Goal: Information Seeking & Learning: Learn about a topic

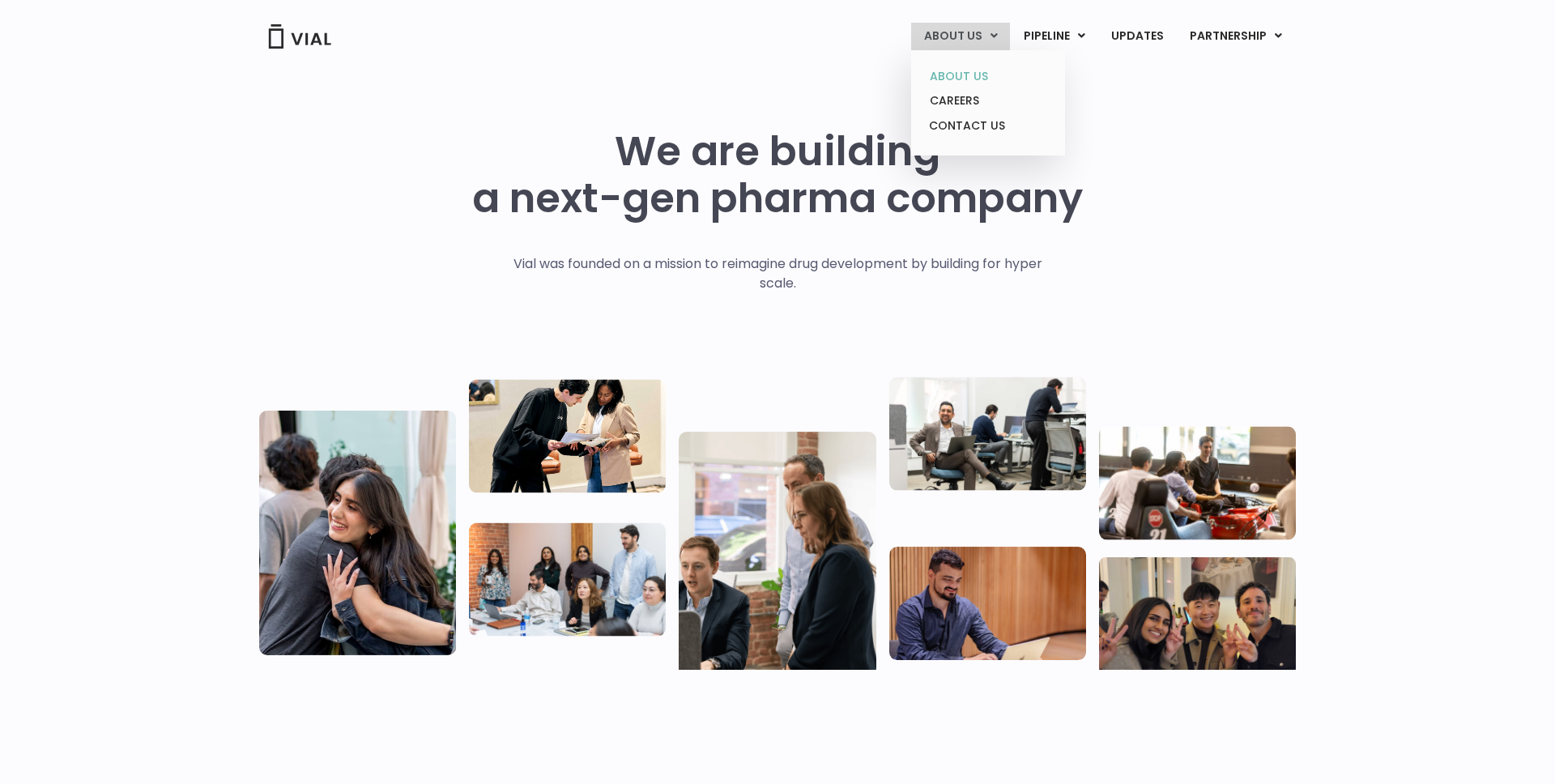
click at [960, 75] on link "ABOUT US" at bounding box center [988, 77] width 142 height 25
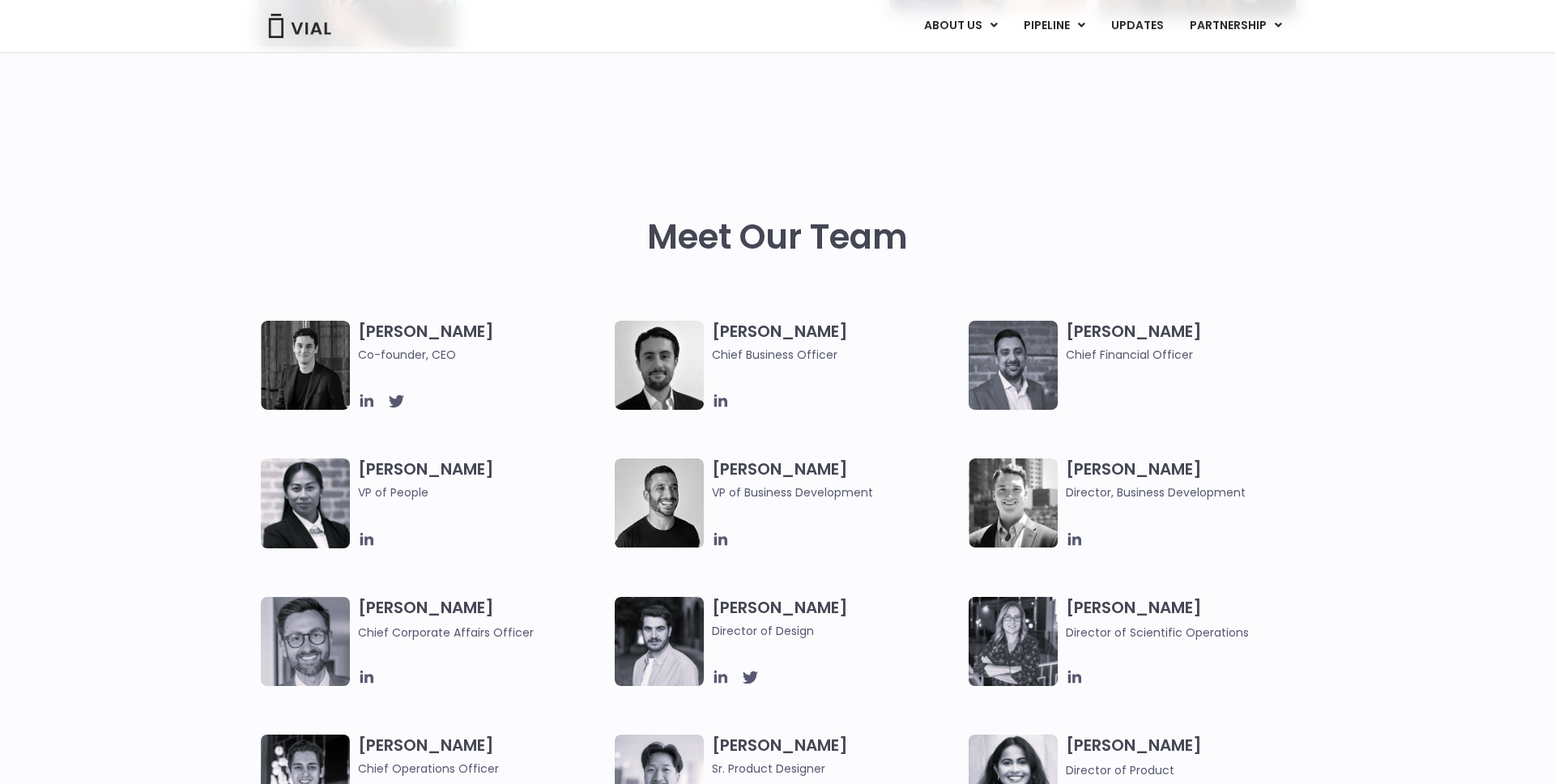
scroll to position [628, 0]
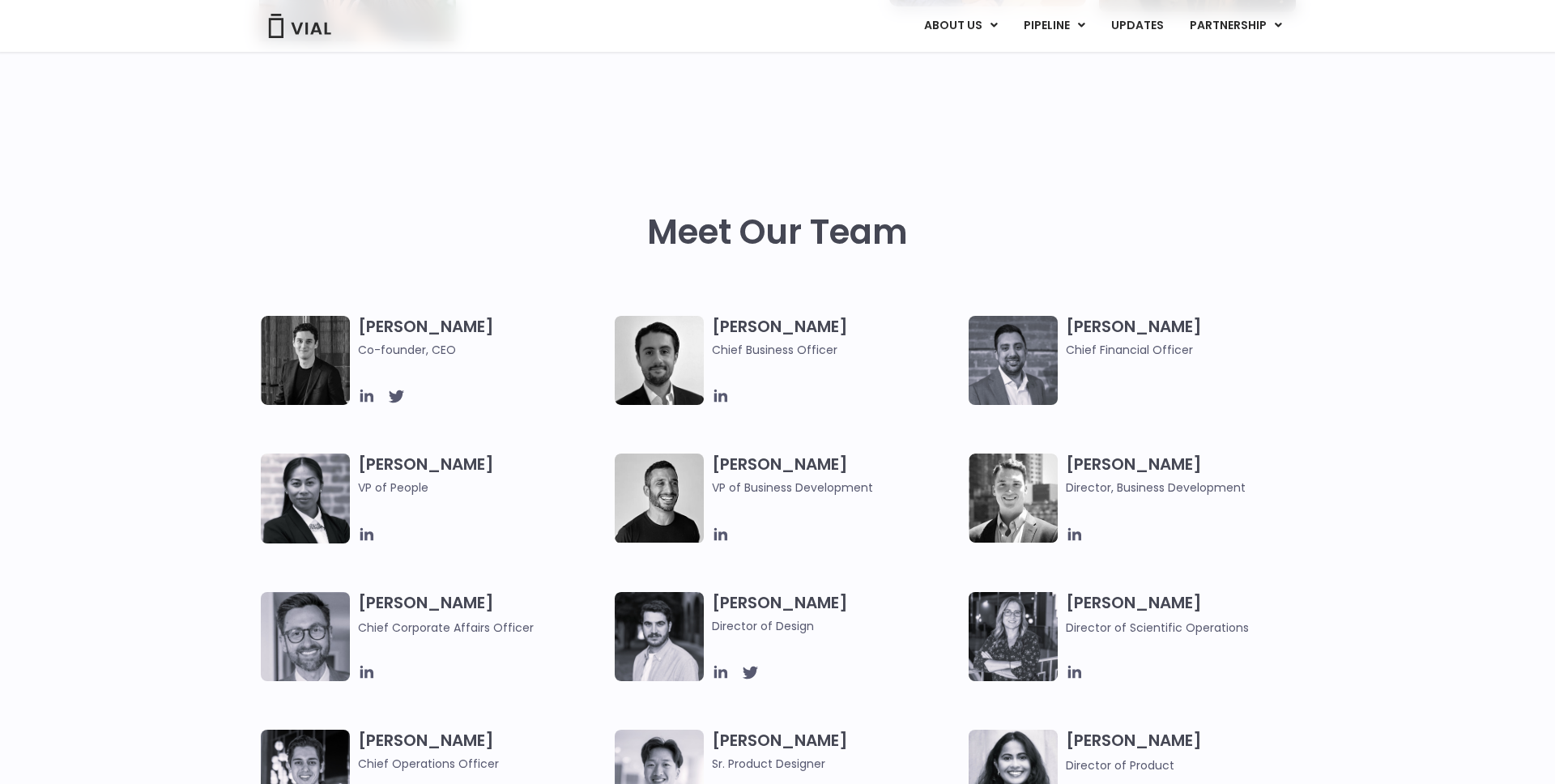
click at [336, 358] on img at bounding box center [305, 360] width 89 height 89
click at [394, 395] on icon at bounding box center [396, 397] width 15 height 13
click at [363, 399] on icon at bounding box center [367, 396] width 18 height 18
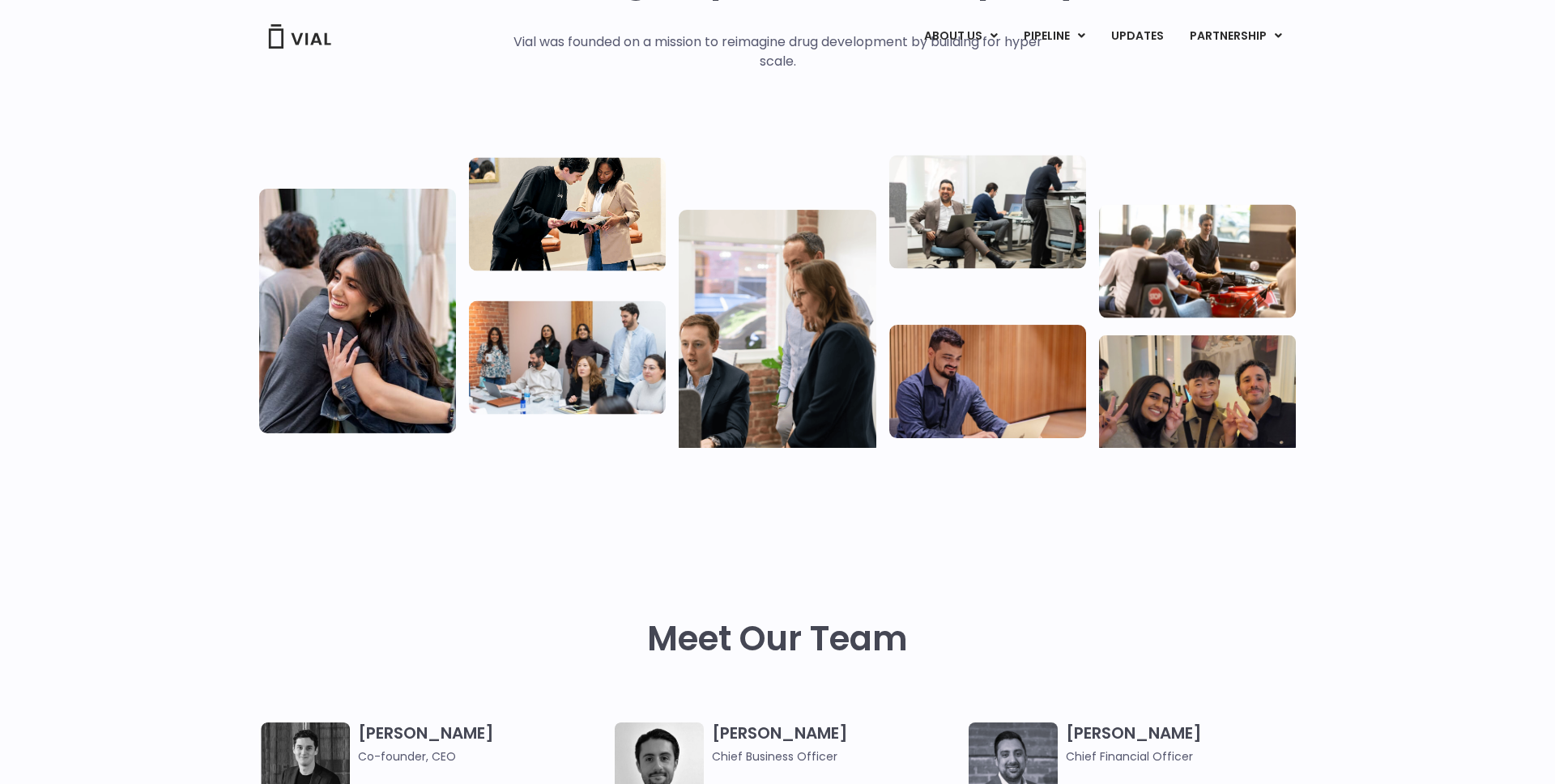
scroll to position [0, 0]
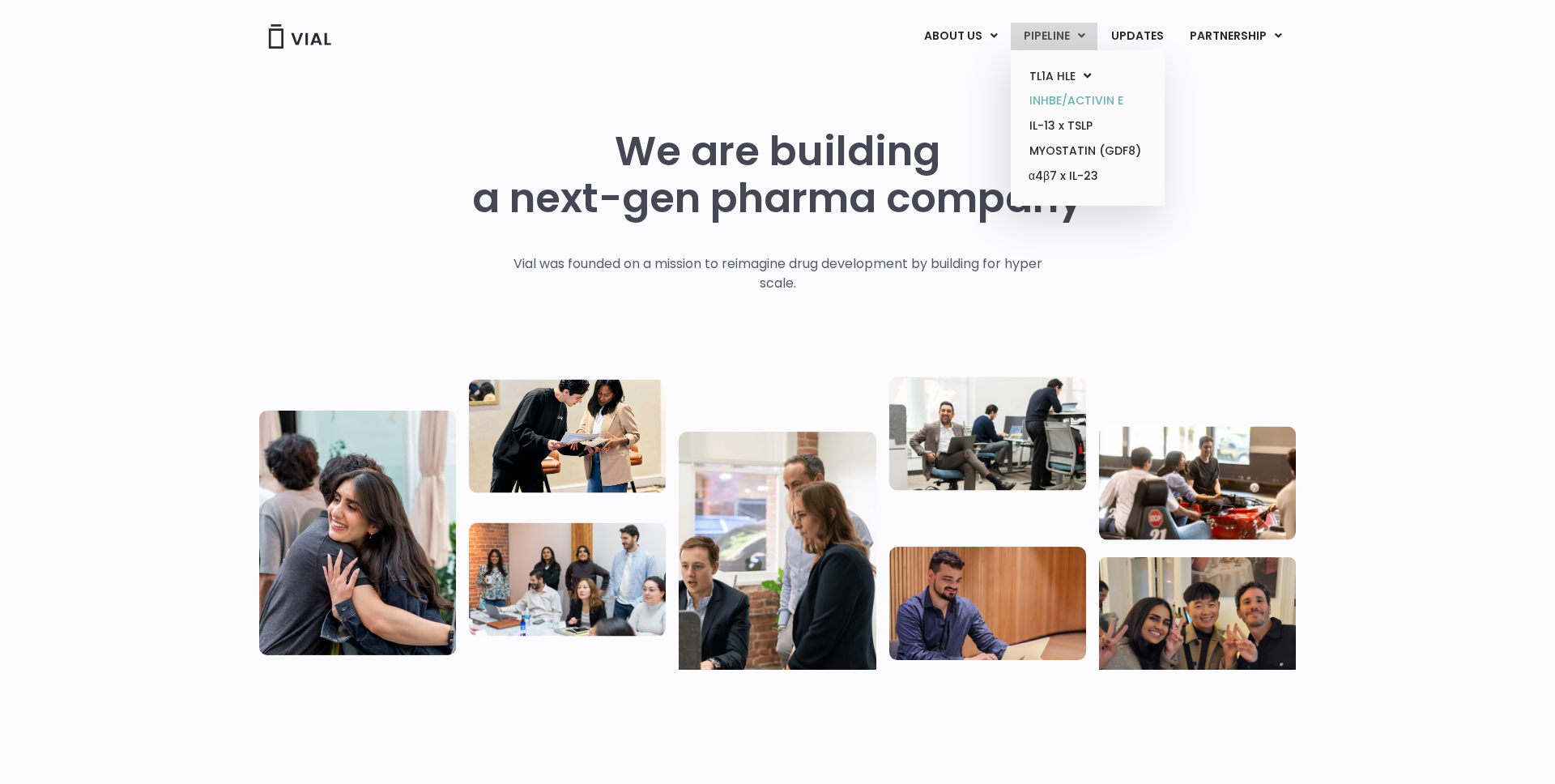
click at [1090, 100] on link "INHBE/ACTIVIN E" at bounding box center [1087, 100] width 142 height 25
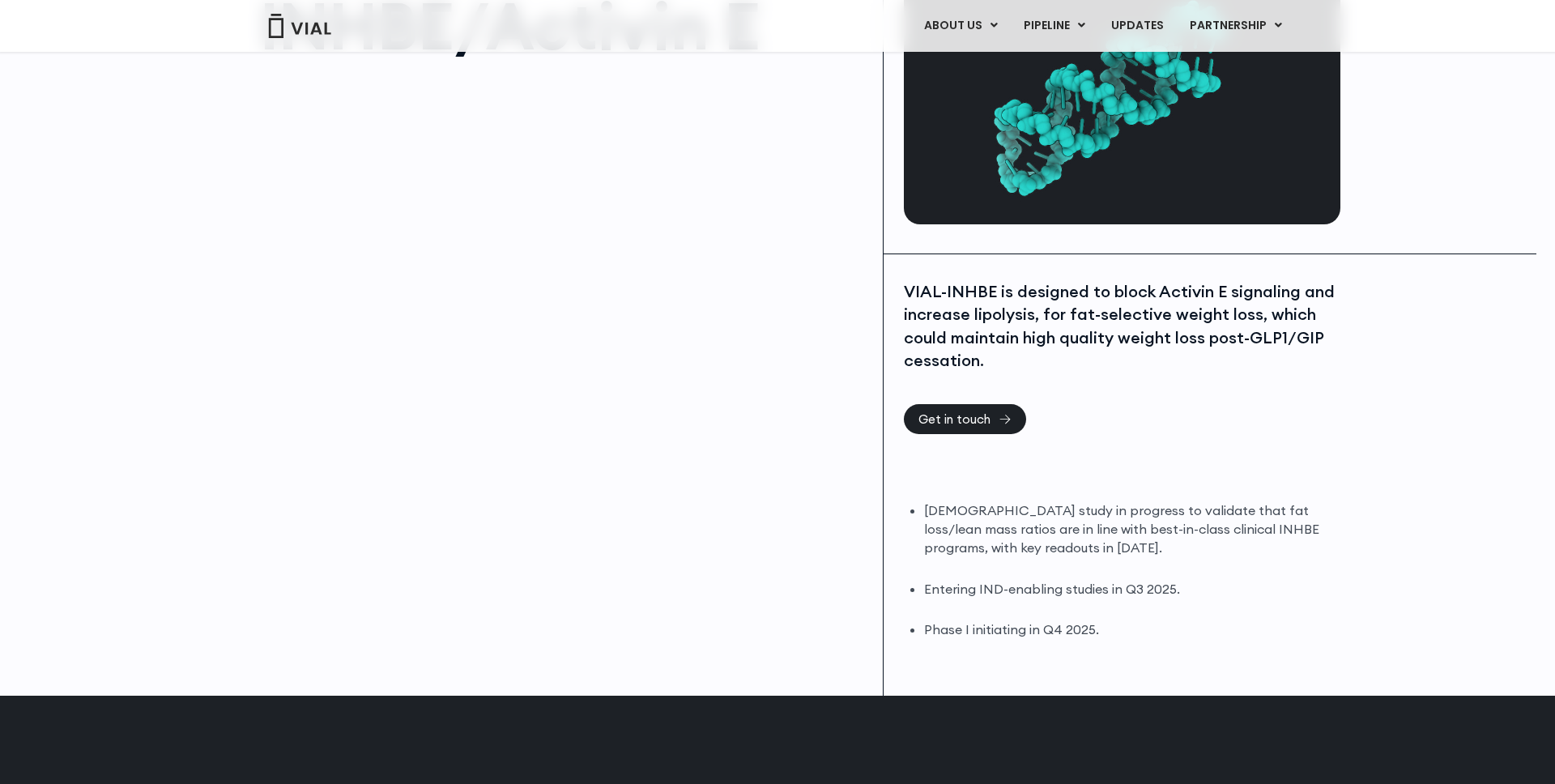
scroll to position [164, 0]
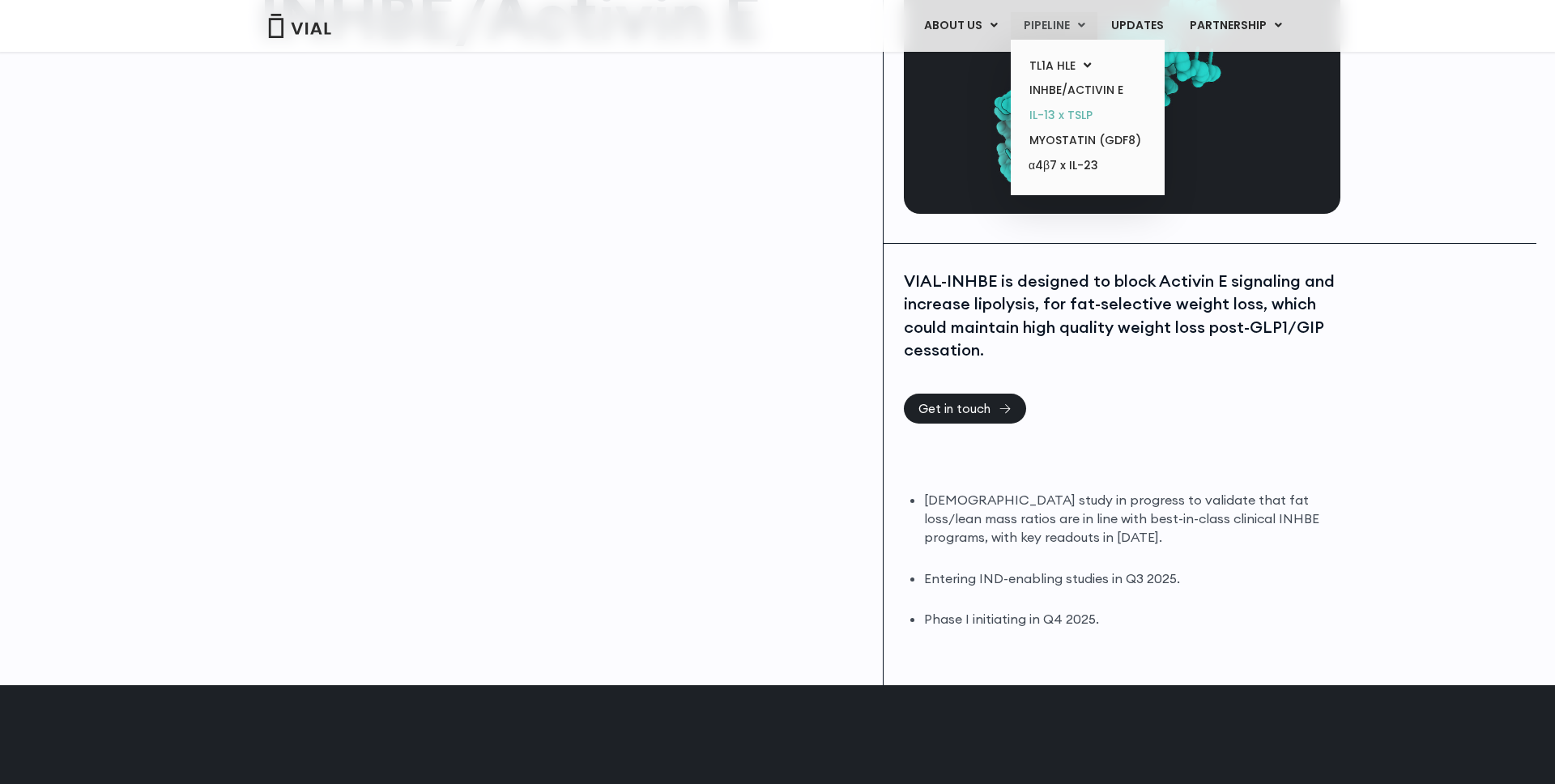
click at [1051, 113] on link "IL-13 x TSLP" at bounding box center [1087, 115] width 142 height 25
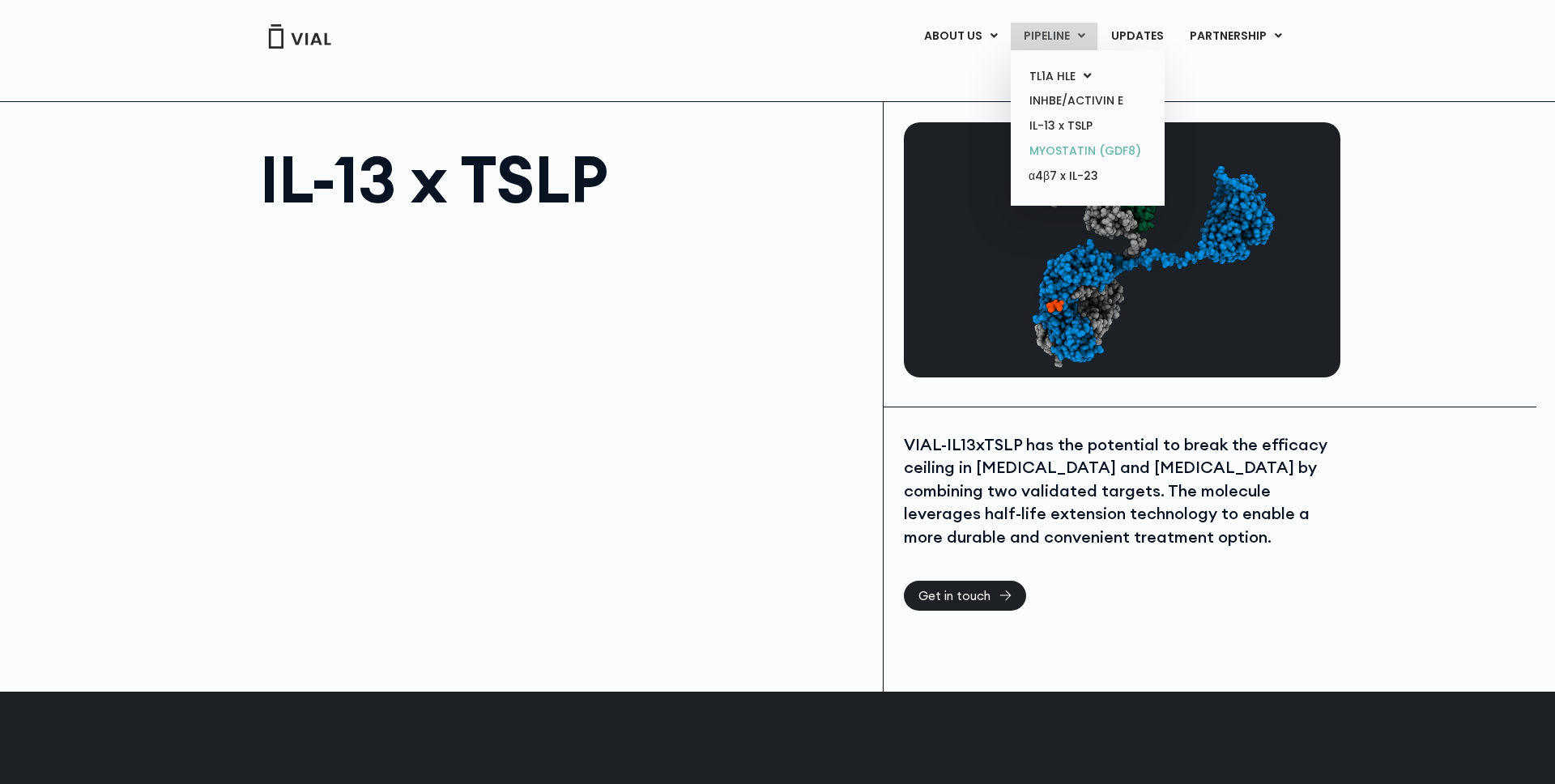
click at [1052, 145] on link "MYOSTATIN (GDF8)" at bounding box center [1087, 151] width 142 height 25
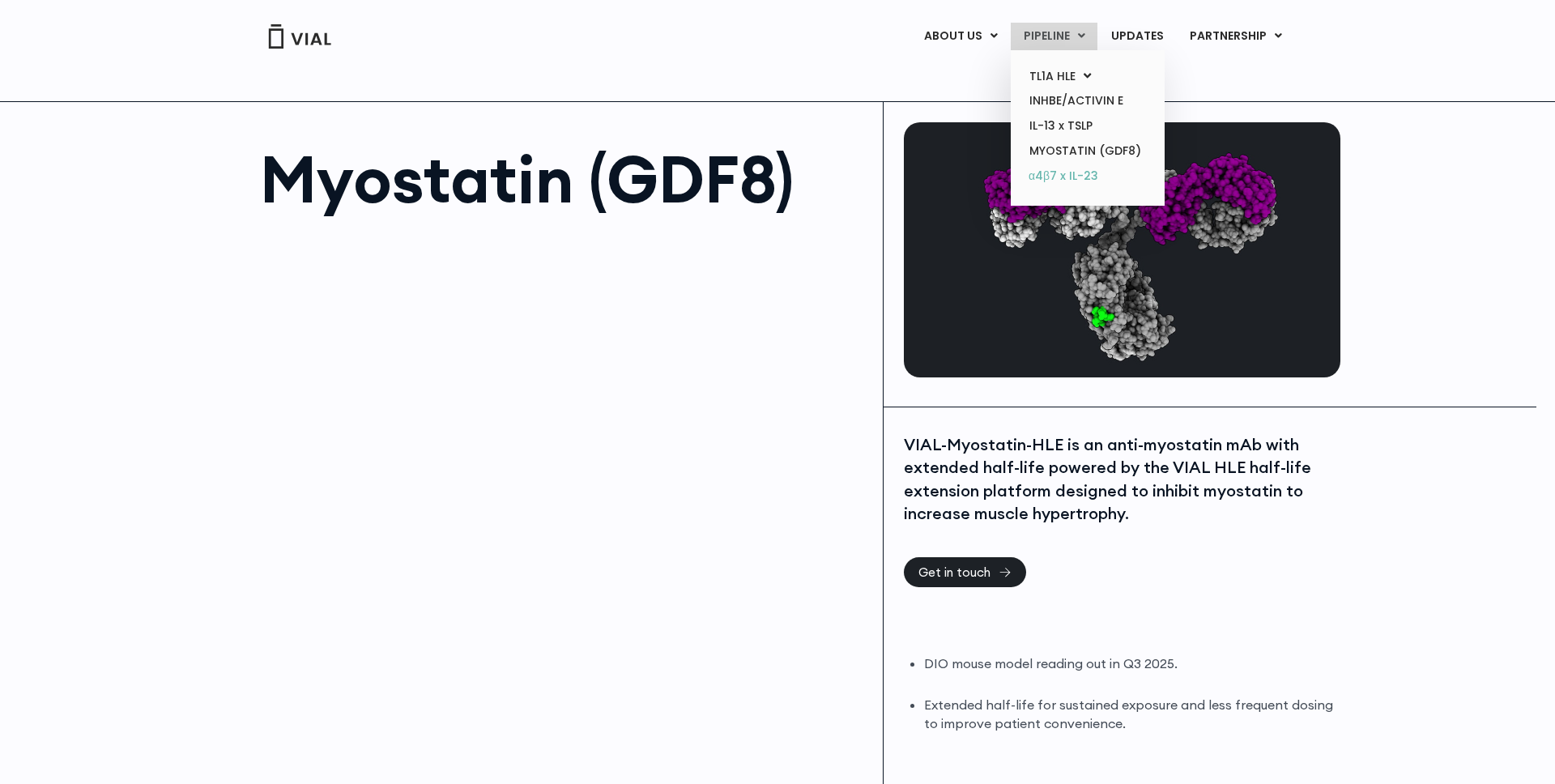
click at [1054, 171] on link "α4β7 x IL-23" at bounding box center [1087, 177] width 142 height 26
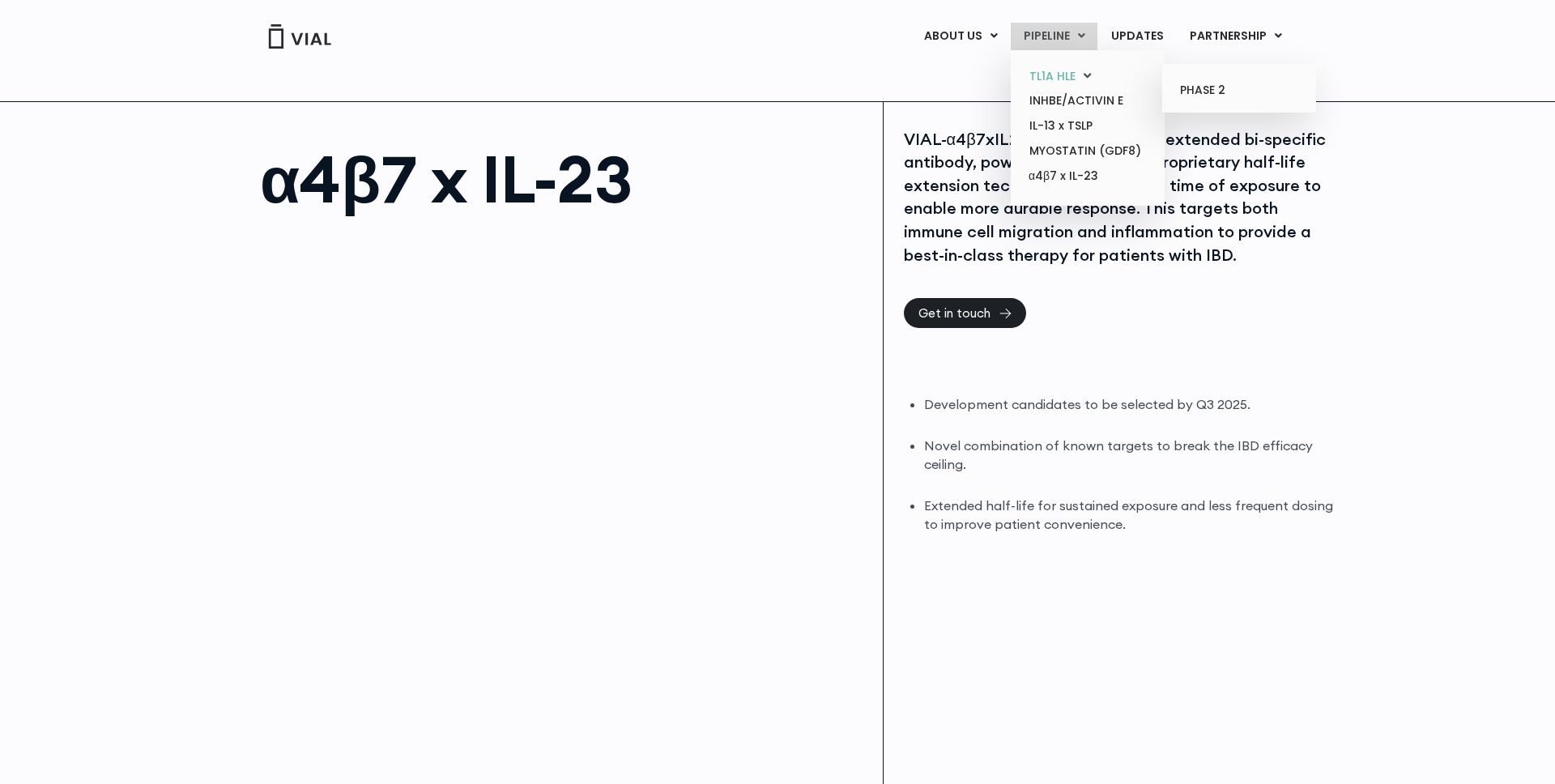
click at [1050, 78] on link "TL1A HLE" at bounding box center [1087, 77] width 142 height 25
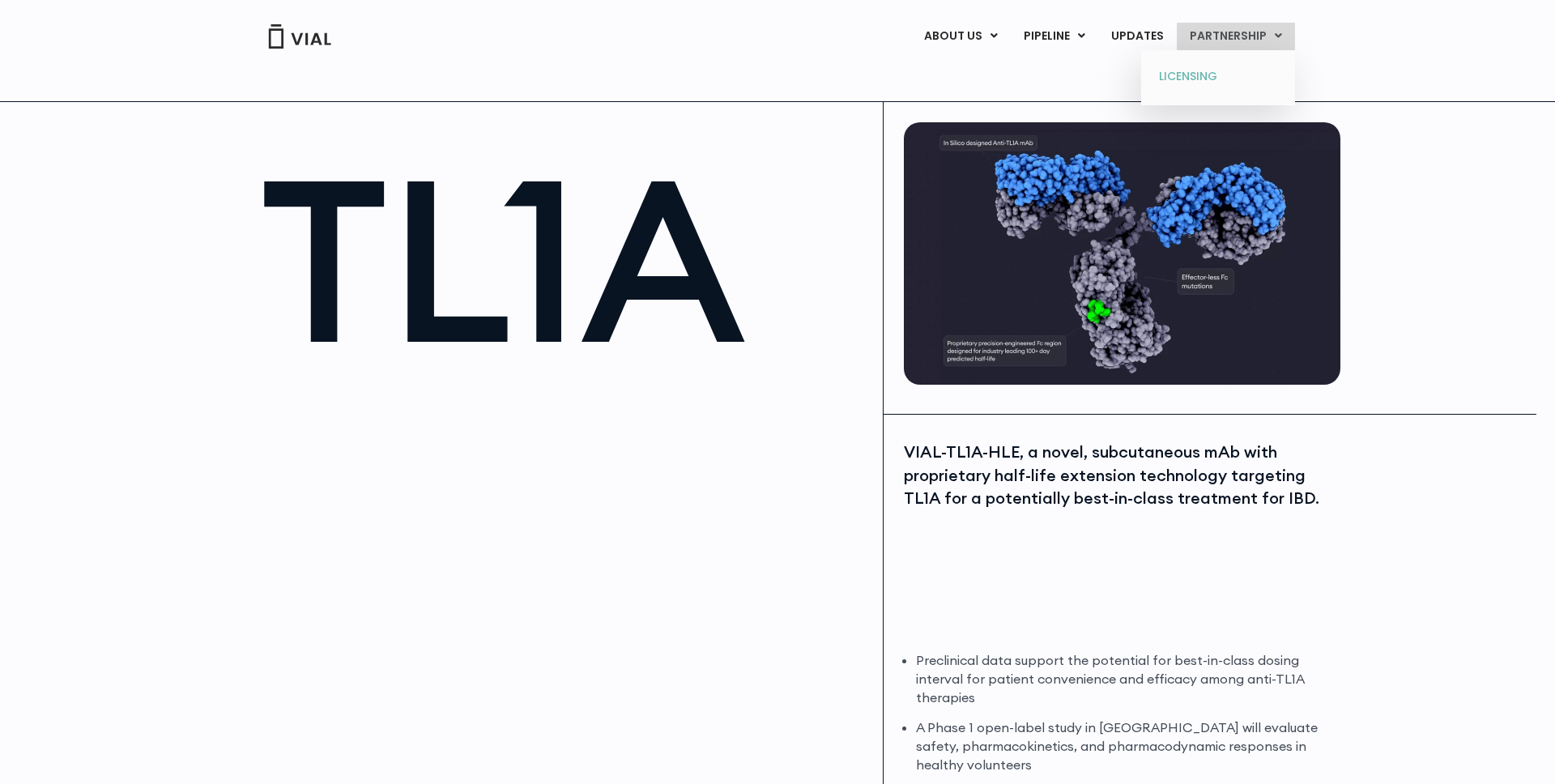
click at [1191, 78] on link "LICENSING" at bounding box center [1218, 77] width 142 height 26
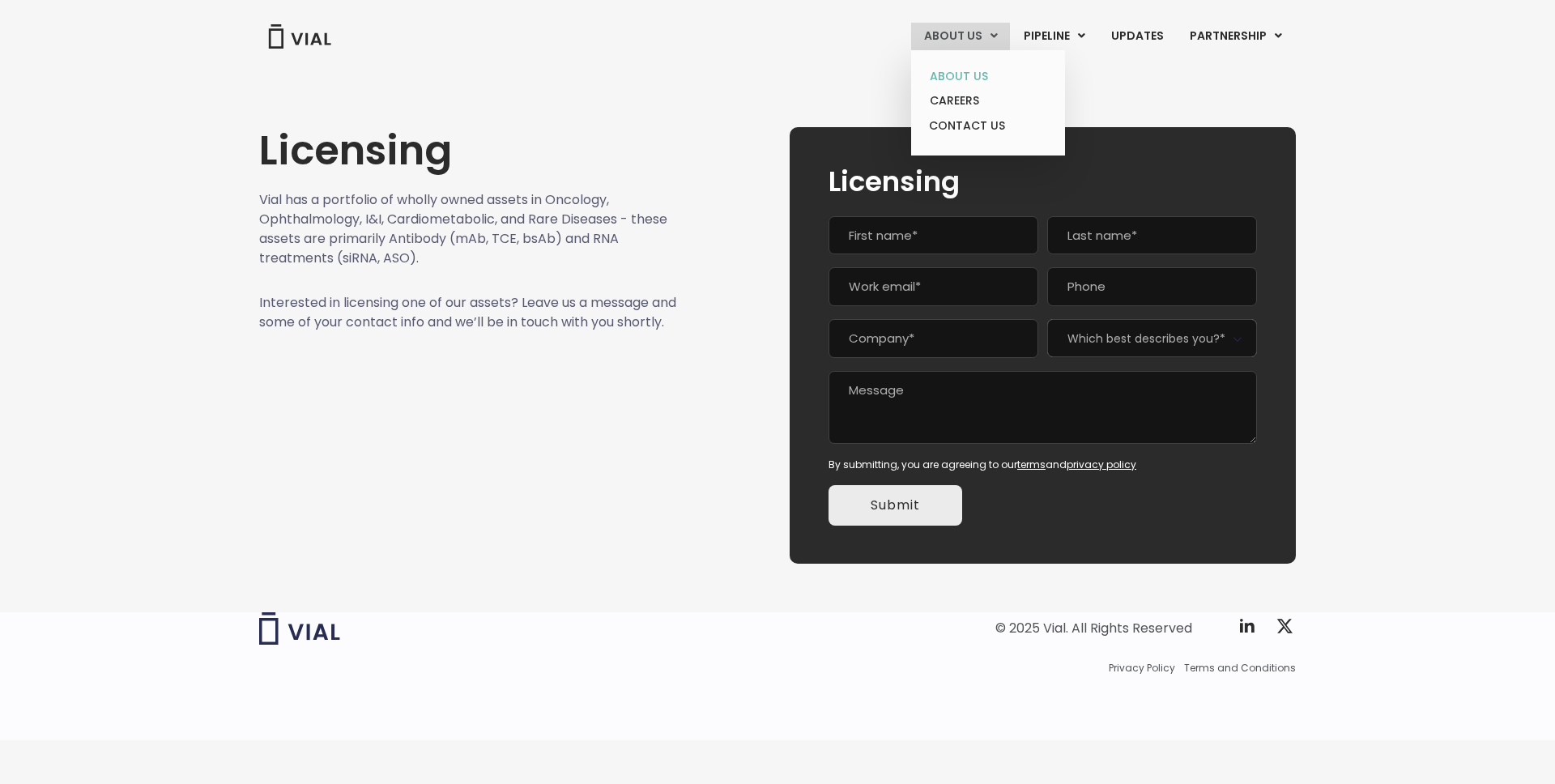
click at [952, 77] on link "ABOUT US" at bounding box center [988, 77] width 142 height 25
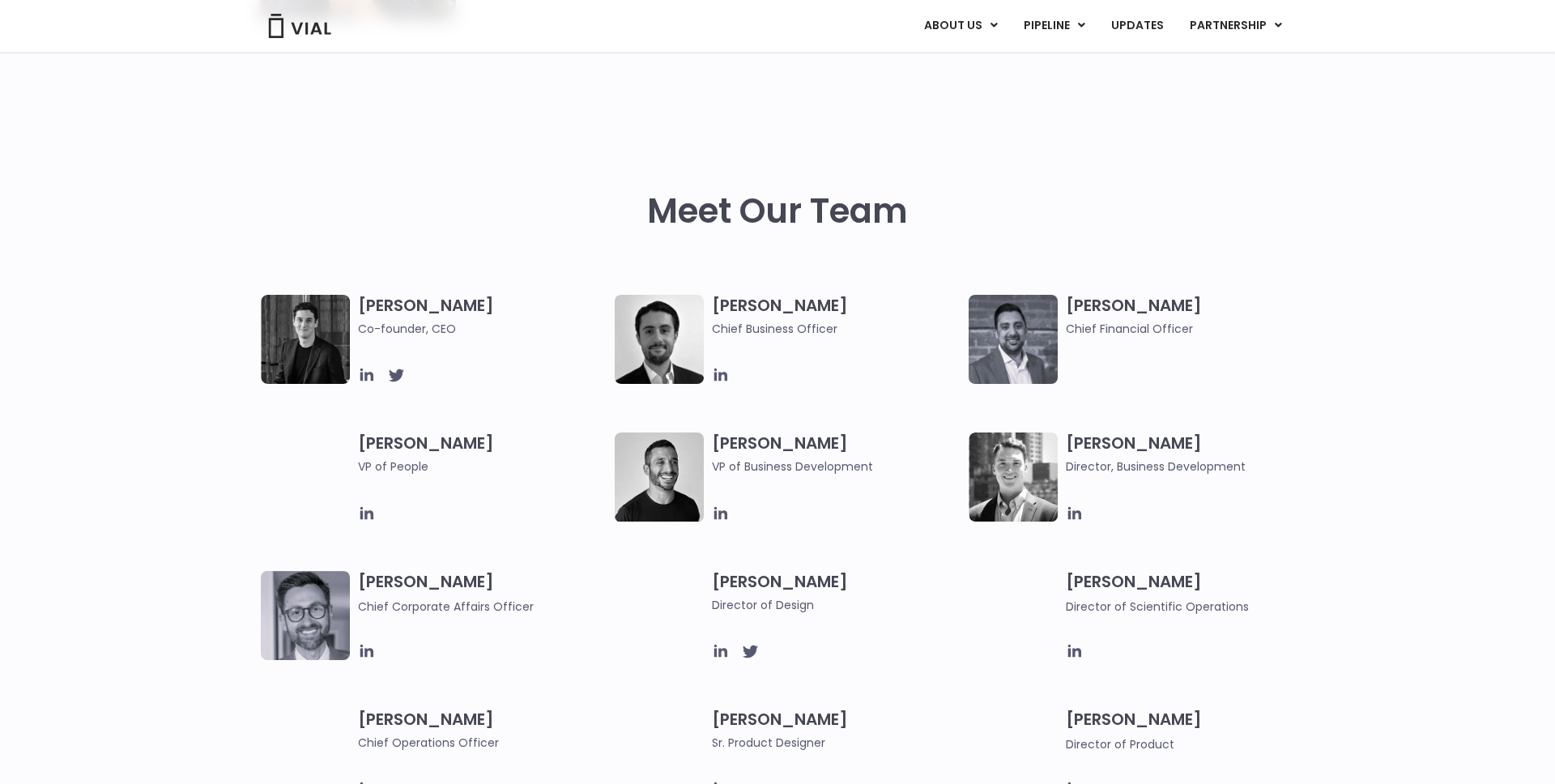
scroll to position [654, 0]
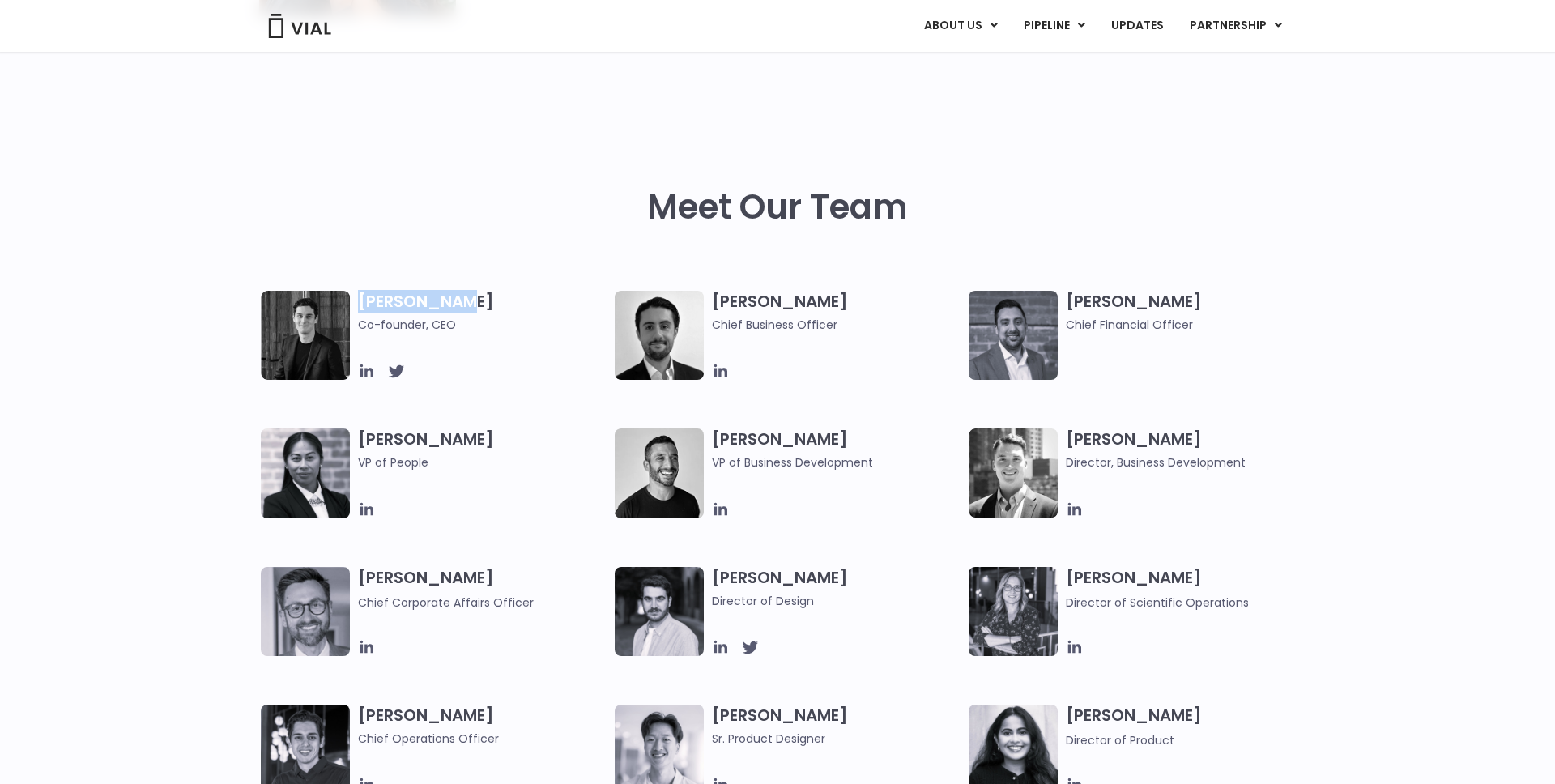
drag, startPoint x: 466, startPoint y: 302, endPoint x: 356, endPoint y: 300, distance: 110.0
click at [356, 300] on div "Simon Burns Co-founder, CEO" at bounding box center [438, 335] width 354 height 89
copy h3 "Simon Burns"
